Goal: Understand process/instructions: Learn how to perform a task or action

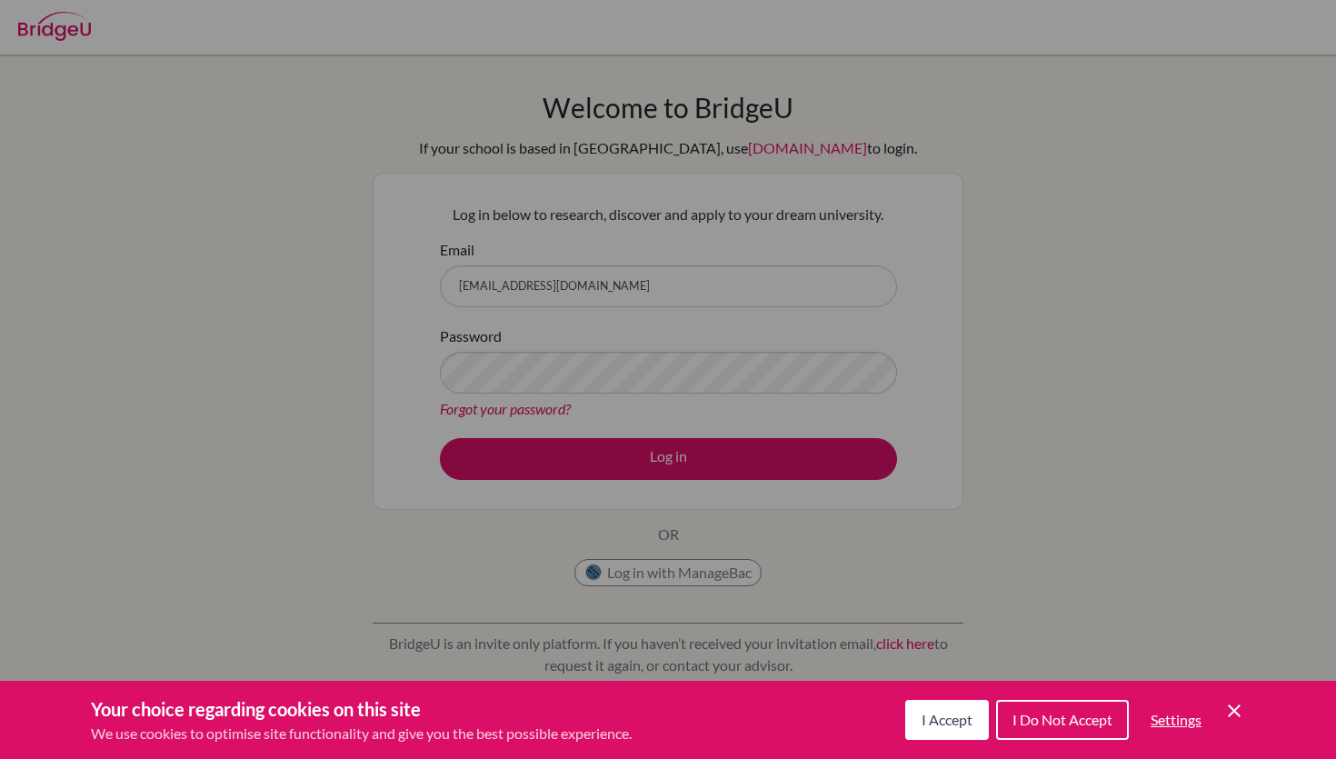
click at [673, 461] on div "Cookie Preferences" at bounding box center [668, 379] width 1336 height 759
click at [1230, 701] on icon "Cookie Control Close Icon" at bounding box center [1234, 711] width 22 height 22
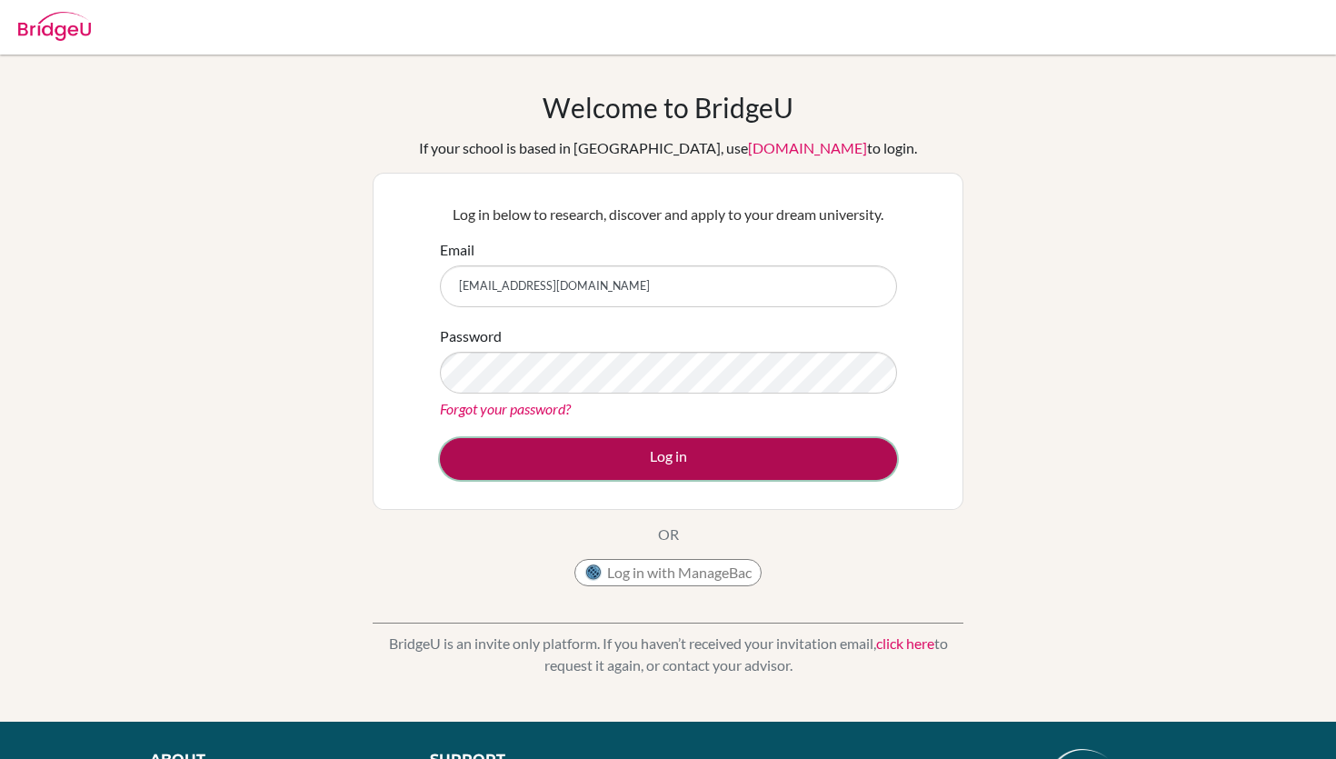
click at [714, 450] on button "Log in" at bounding box center [668, 459] width 457 height 42
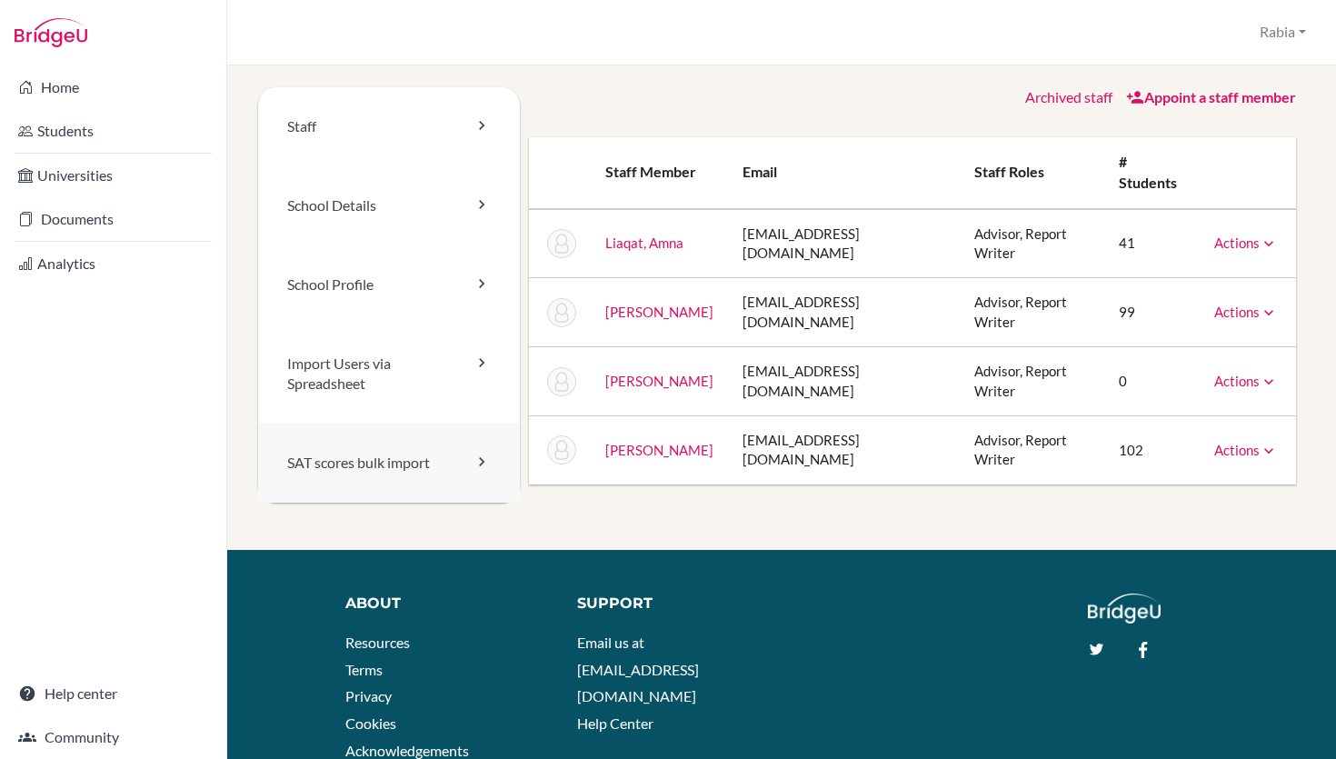
click at [486, 468] on icon at bounding box center [482, 462] width 18 height 18
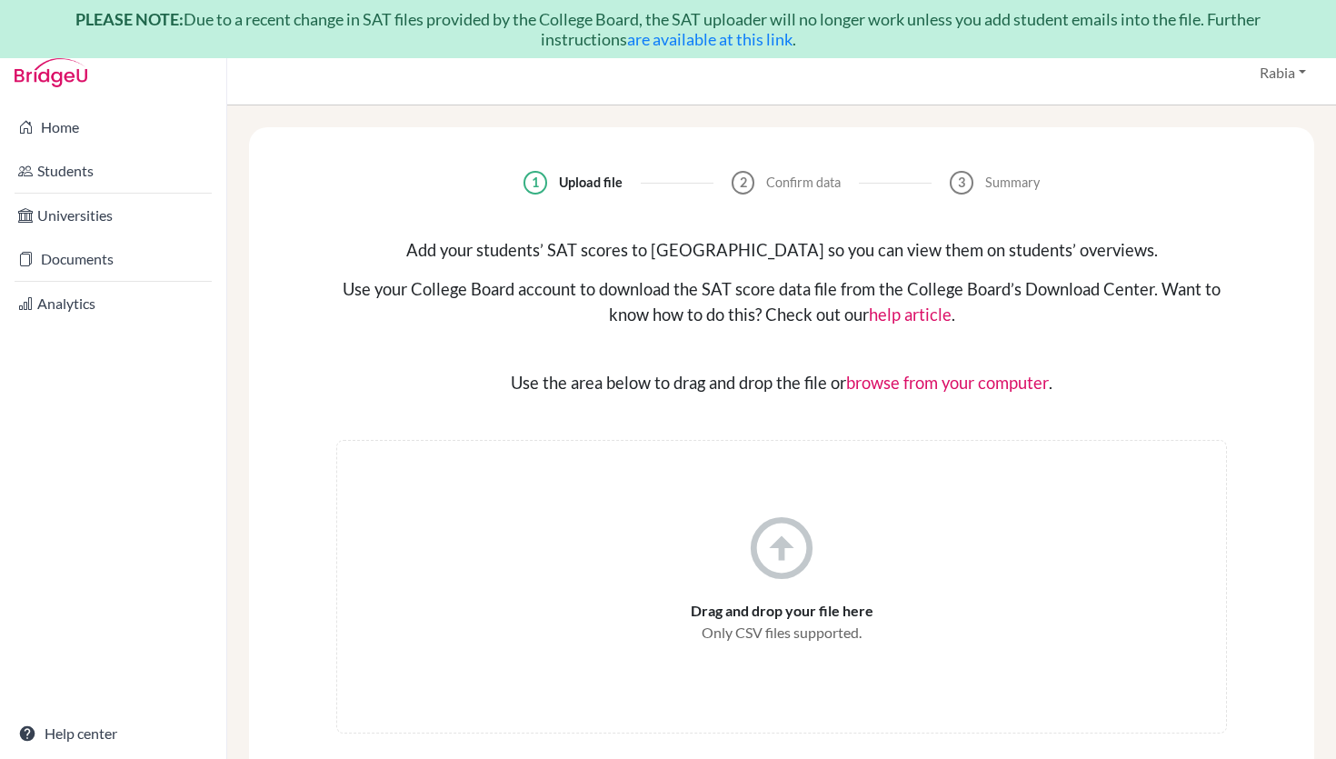
scroll to position [20, 0]
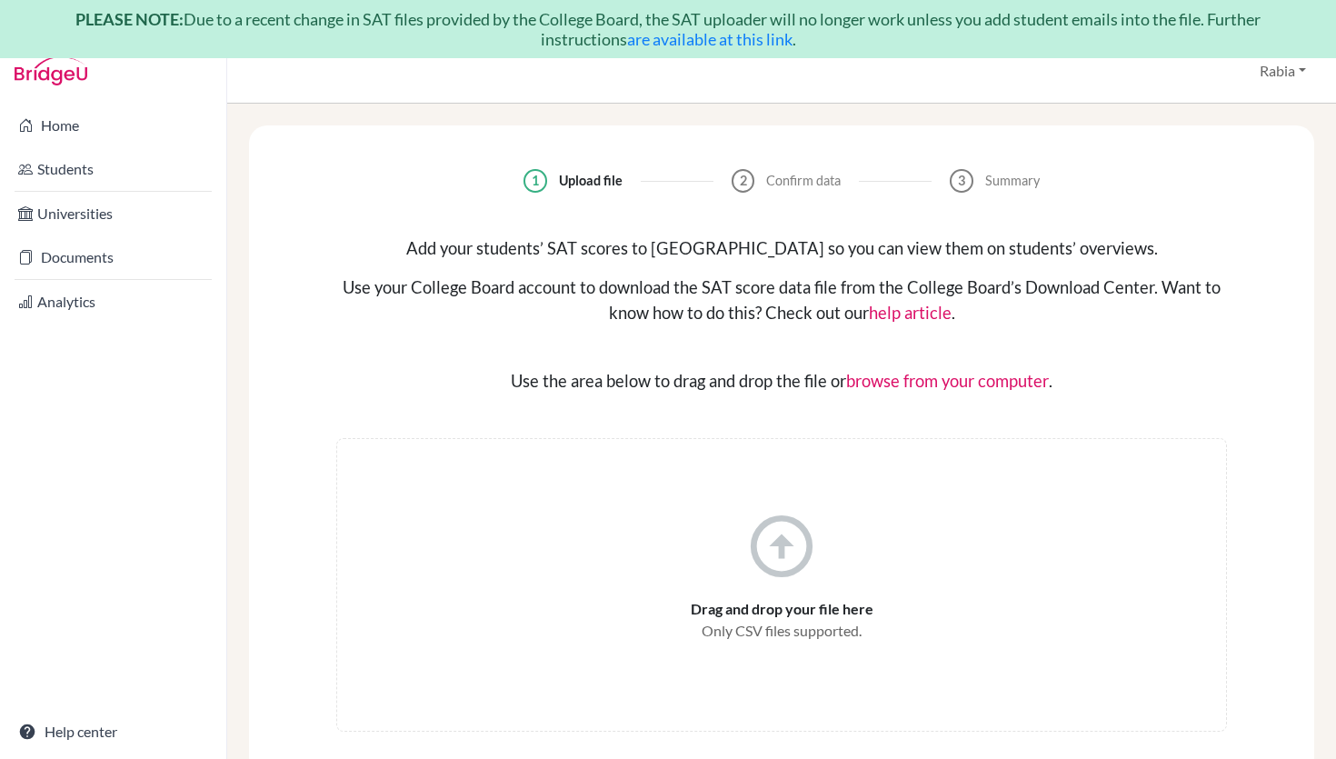
click at [908, 315] on link "help article" at bounding box center [910, 313] width 83 height 20
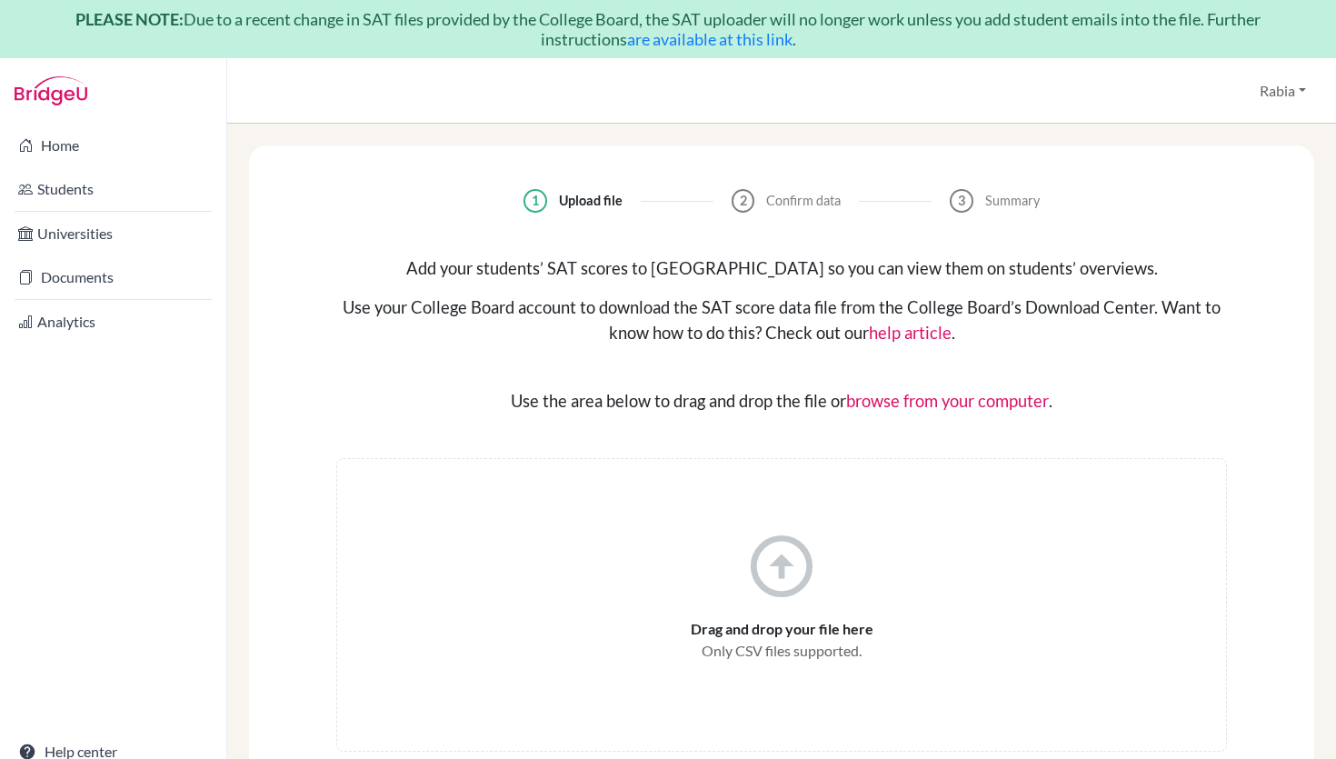
click at [929, 40] on h1 "PLEASE NOTE: Due to a recent change in SAT files provided by the College Board,…" at bounding box center [668, 29] width 1290 height 40
click at [730, 32] on link "are available at this link" at bounding box center [709, 39] width 165 height 20
